Goal: Submit feedback/report problem: Provide input to the site owners about the experience or issues

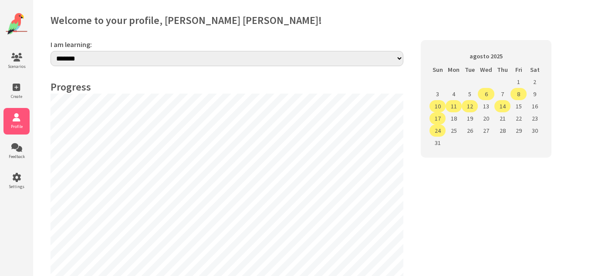
select select "**"
click at [398, 63] on select "**********" at bounding box center [227, 59] width 353 height 17
click at [21, 145] on icon at bounding box center [16, 147] width 26 height 9
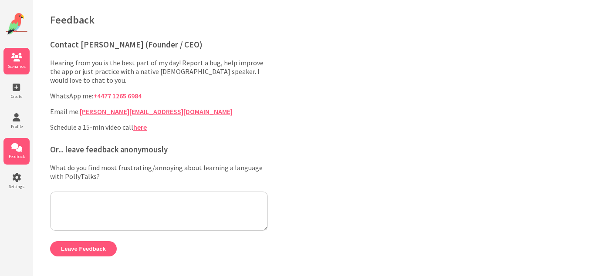
click at [18, 57] on icon at bounding box center [16, 57] width 26 height 9
